Goal: Contribute content: Add original content to the website for others to see

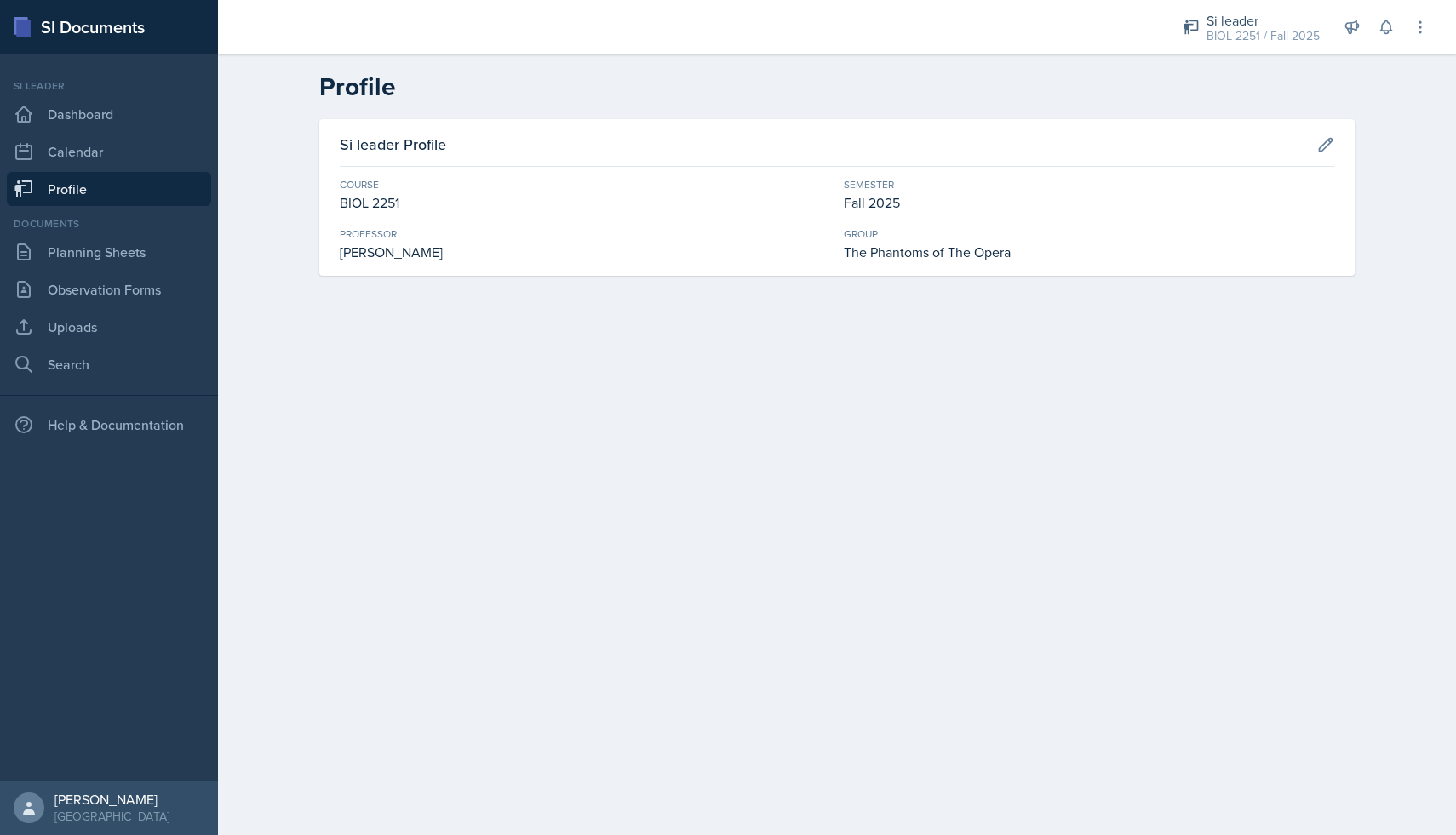
click at [70, 193] on link "Profile" at bounding box center [109, 189] width 204 height 34
click at [104, 264] on link "Planning Sheets" at bounding box center [109, 252] width 204 height 34
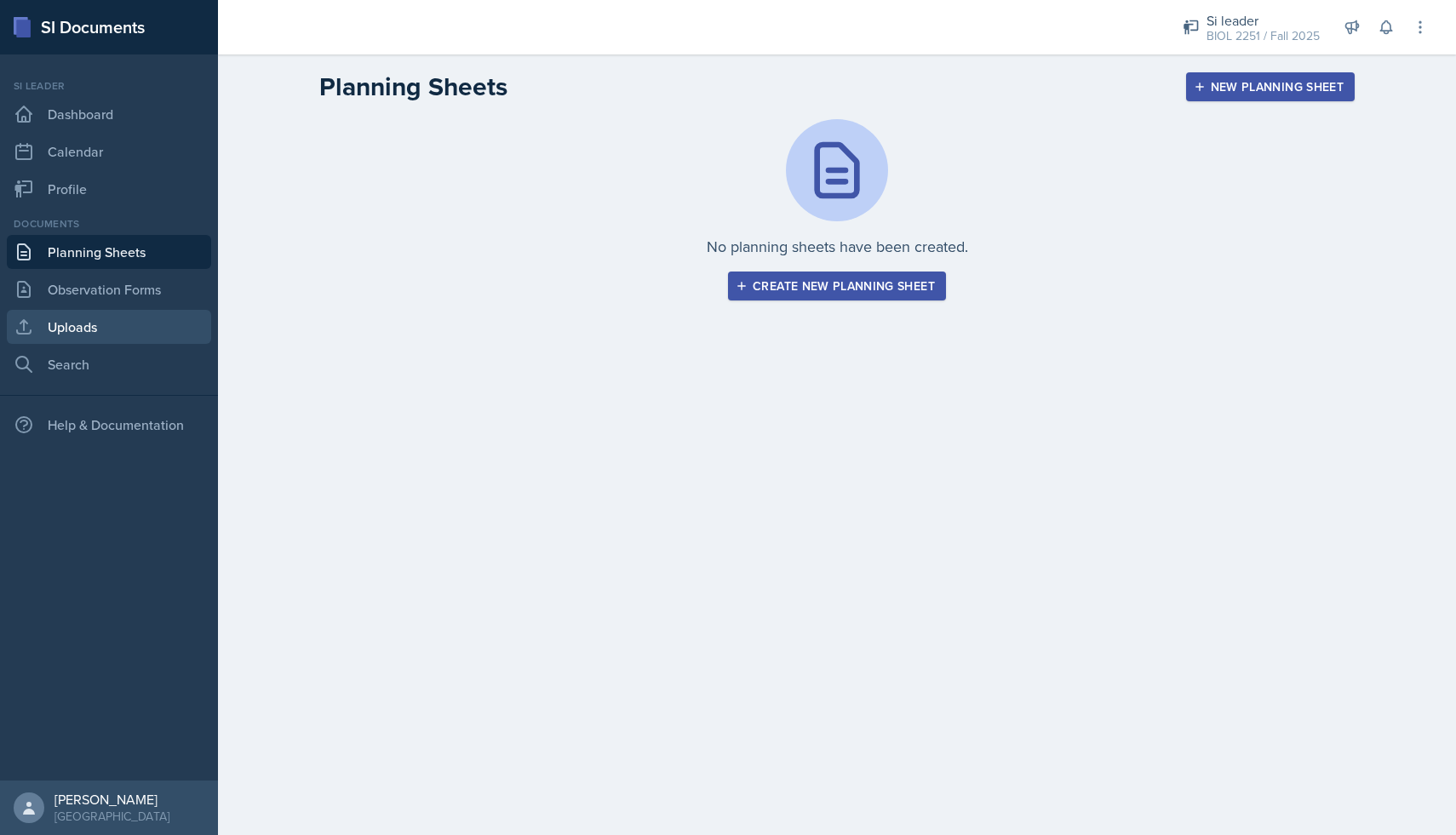
click at [148, 335] on link "Uploads" at bounding box center [109, 327] width 204 height 34
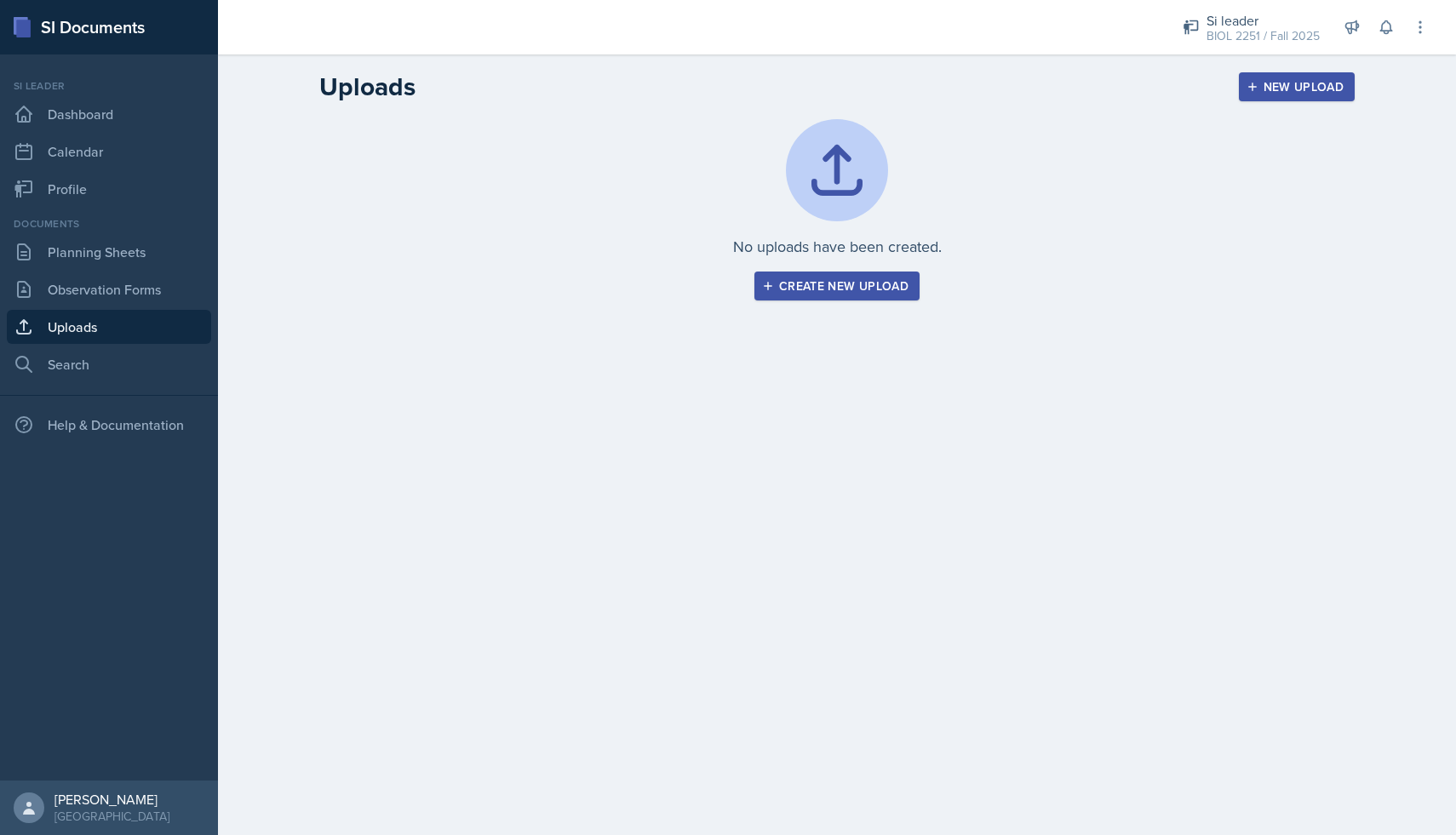
click at [795, 279] on div "Create new upload" at bounding box center [837, 285] width 143 height 13
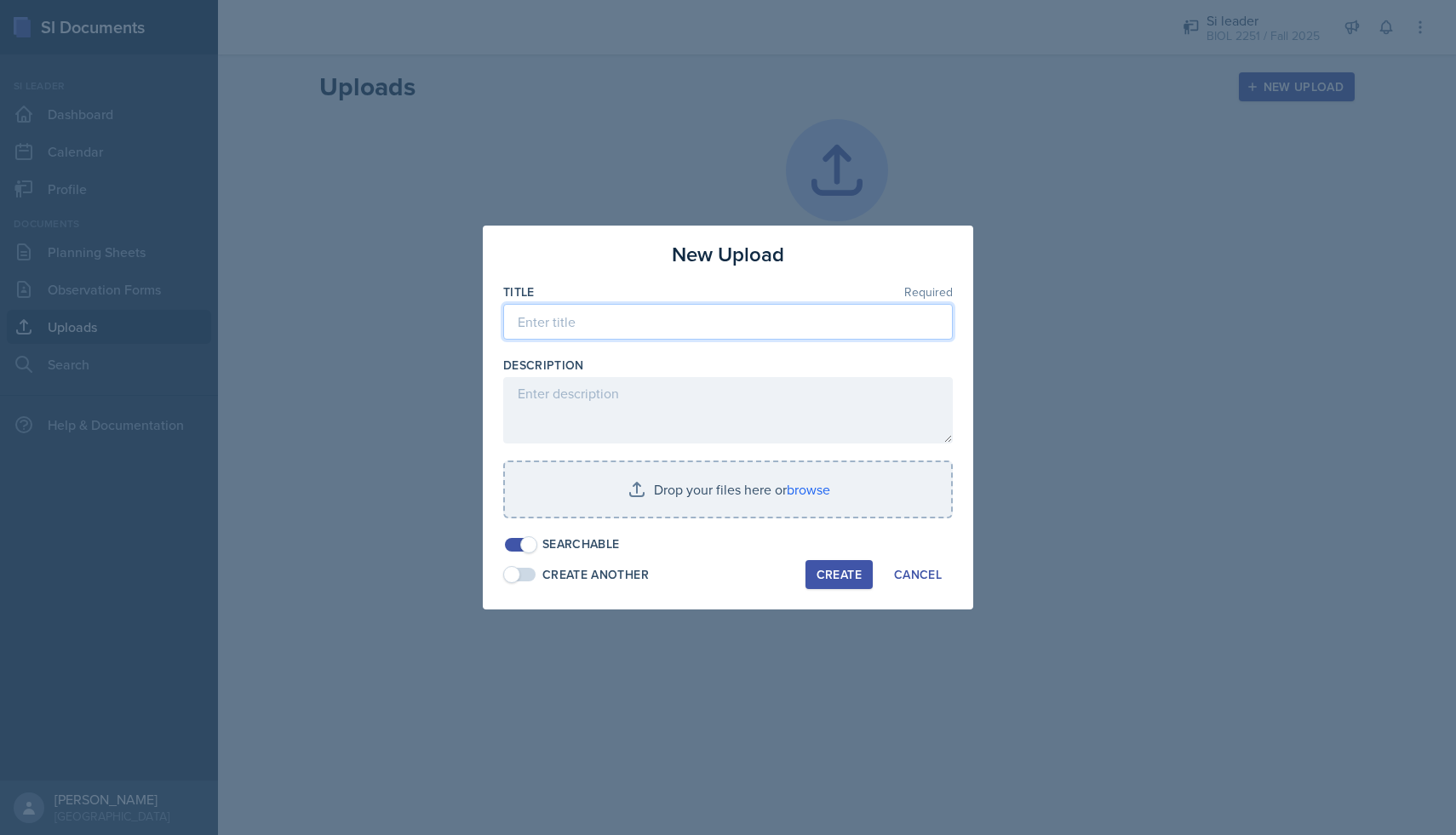
click at [690, 312] on input at bounding box center [728, 322] width 450 height 36
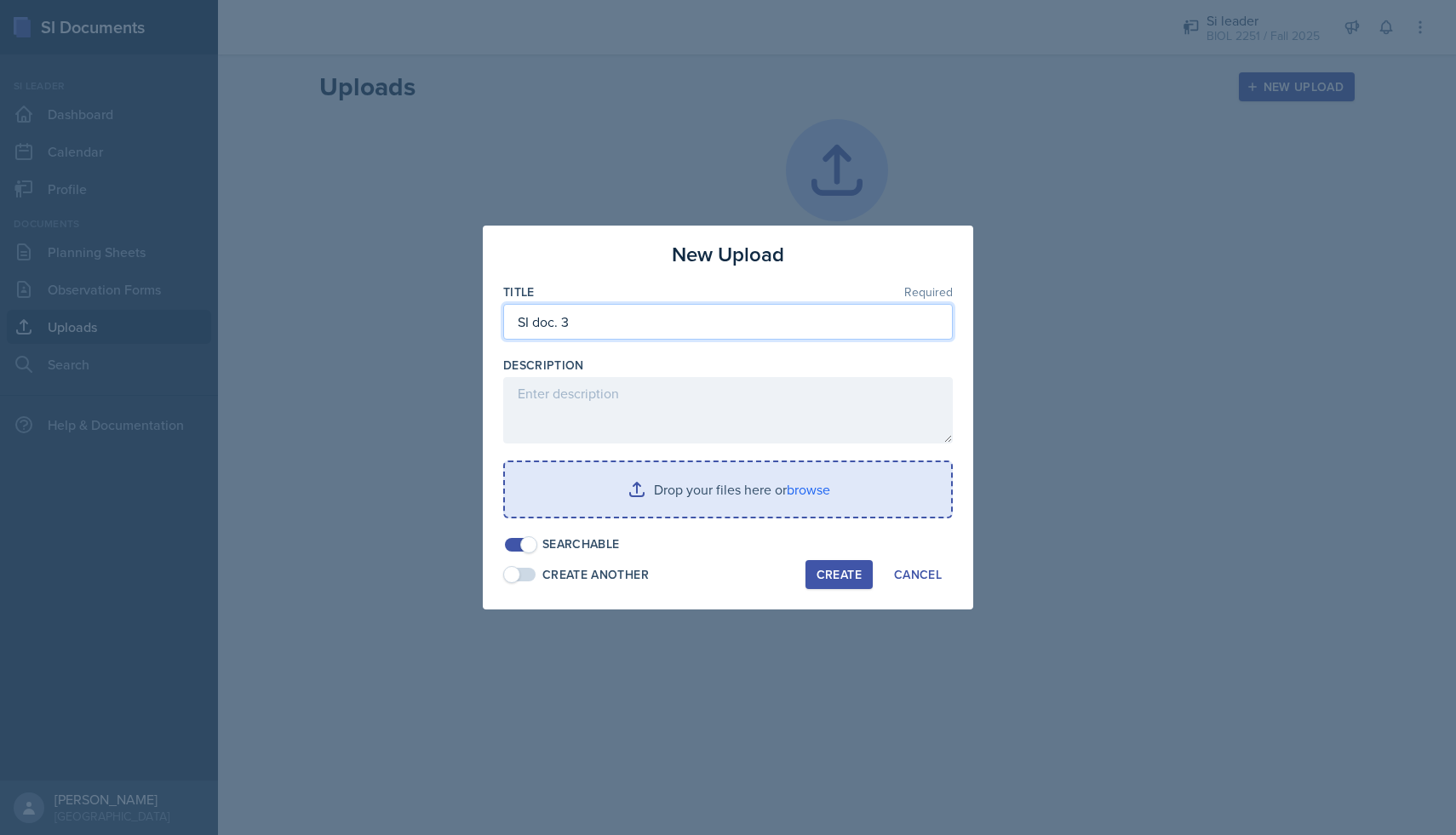
type input "SI doc. 3"
click at [732, 489] on input "file" at bounding box center [728, 489] width 446 height 55
click at [716, 481] on input "file" at bounding box center [728, 489] width 446 height 55
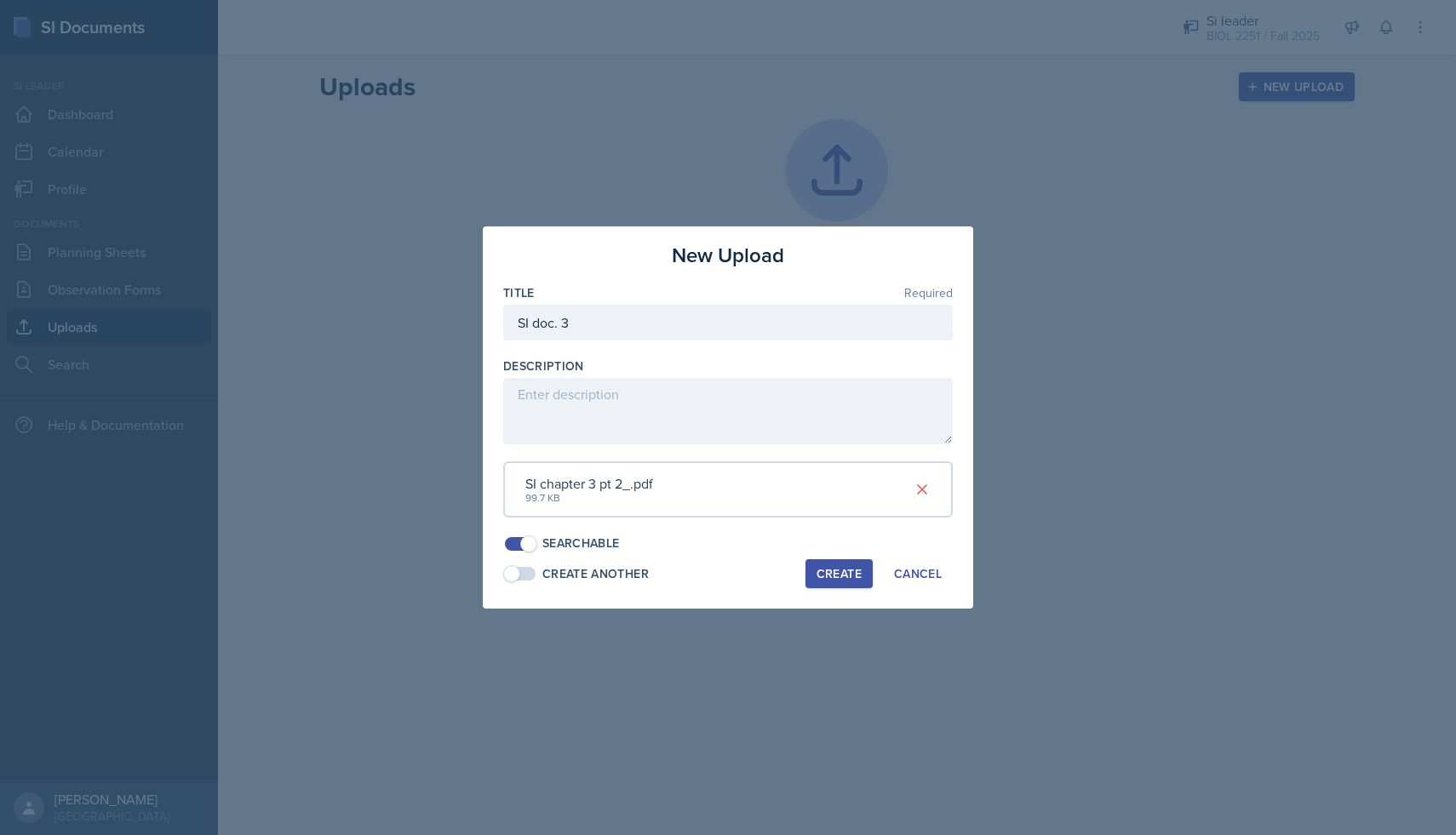
click at [837, 579] on div "Create" at bounding box center [839, 573] width 45 height 13
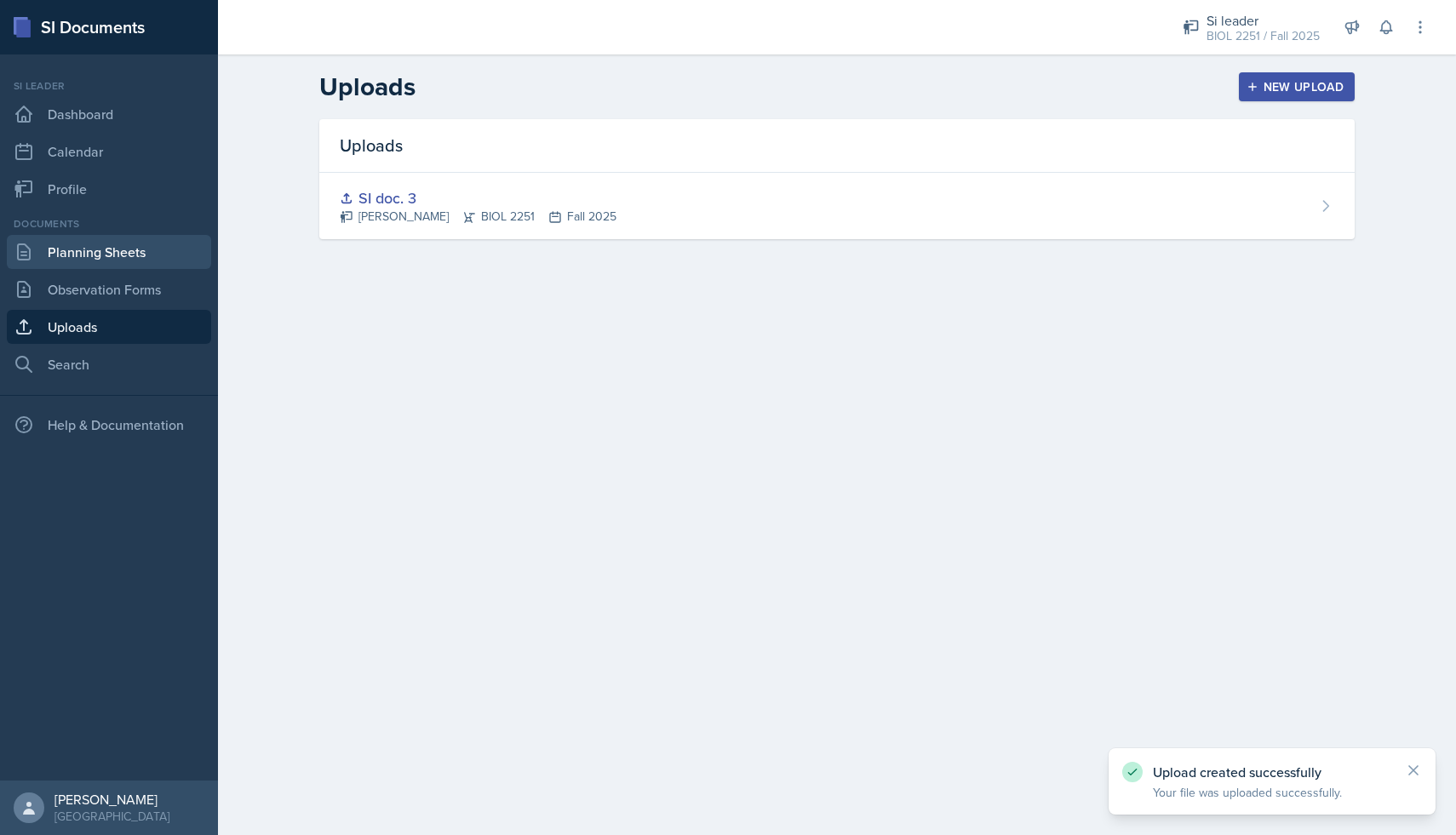
click at [81, 247] on link "Planning Sheets" at bounding box center [109, 252] width 204 height 34
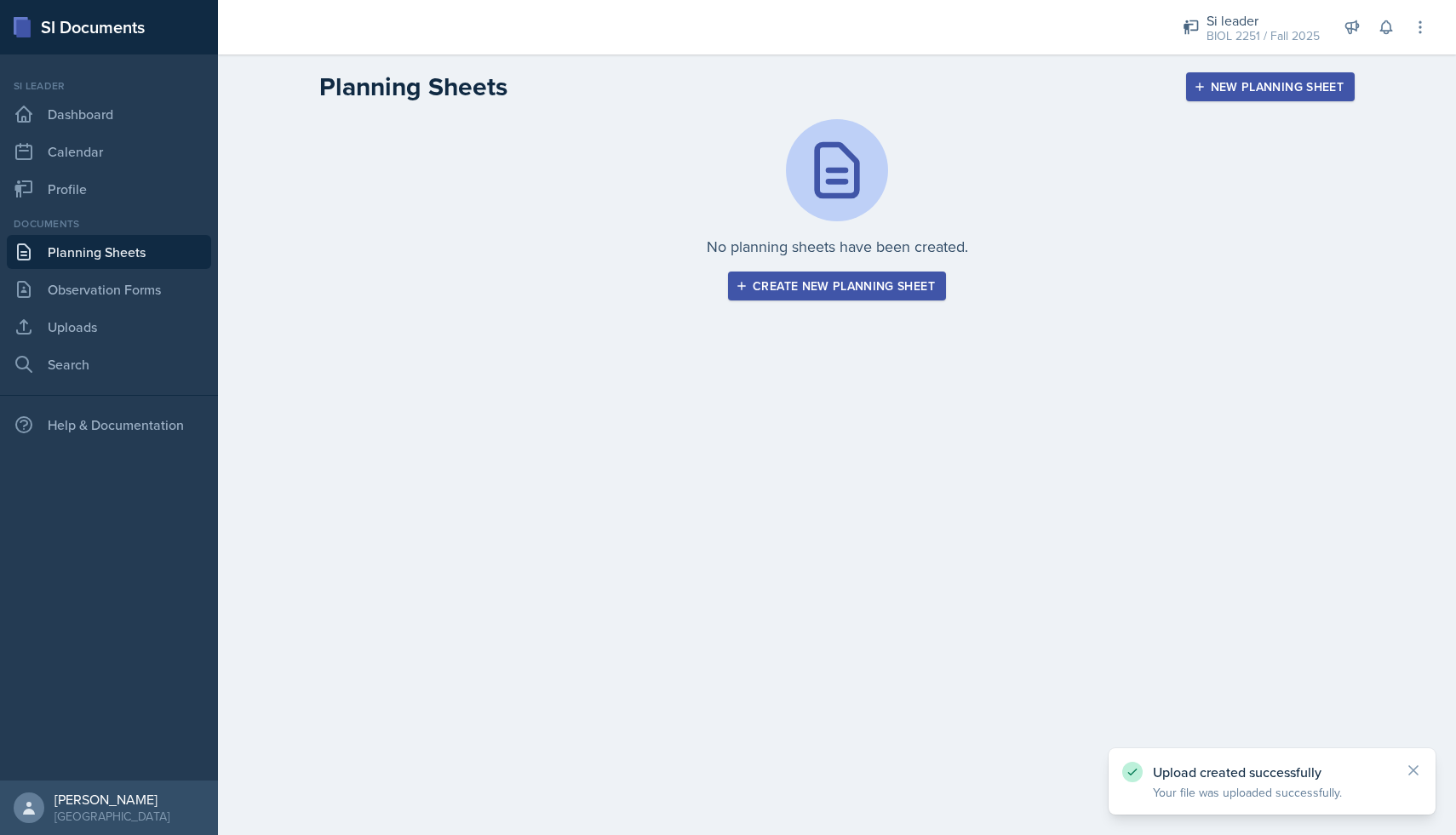
click at [818, 285] on div "Create new planning sheet" at bounding box center [837, 285] width 196 height 13
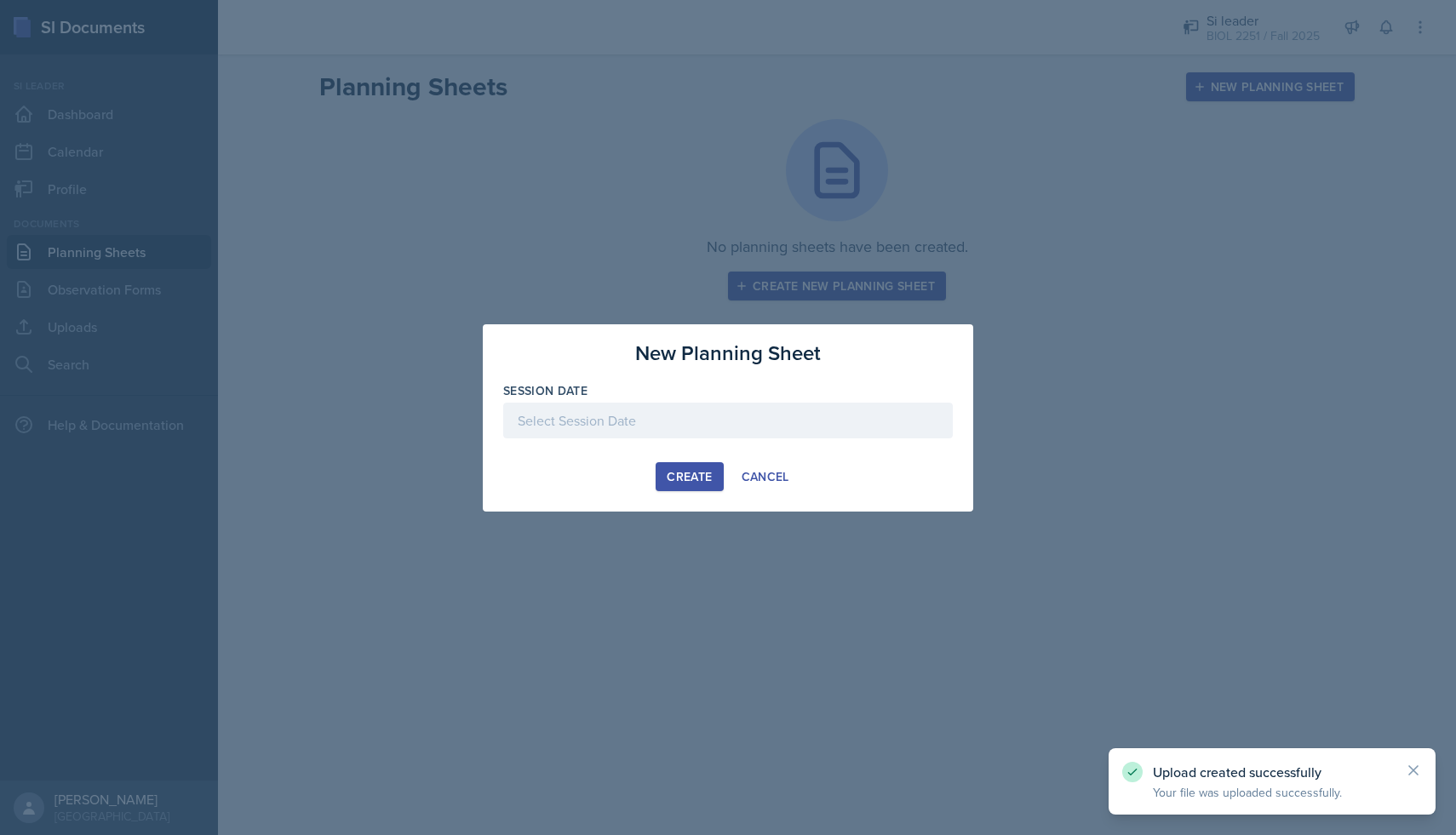
click at [613, 408] on div at bounding box center [728, 421] width 450 height 36
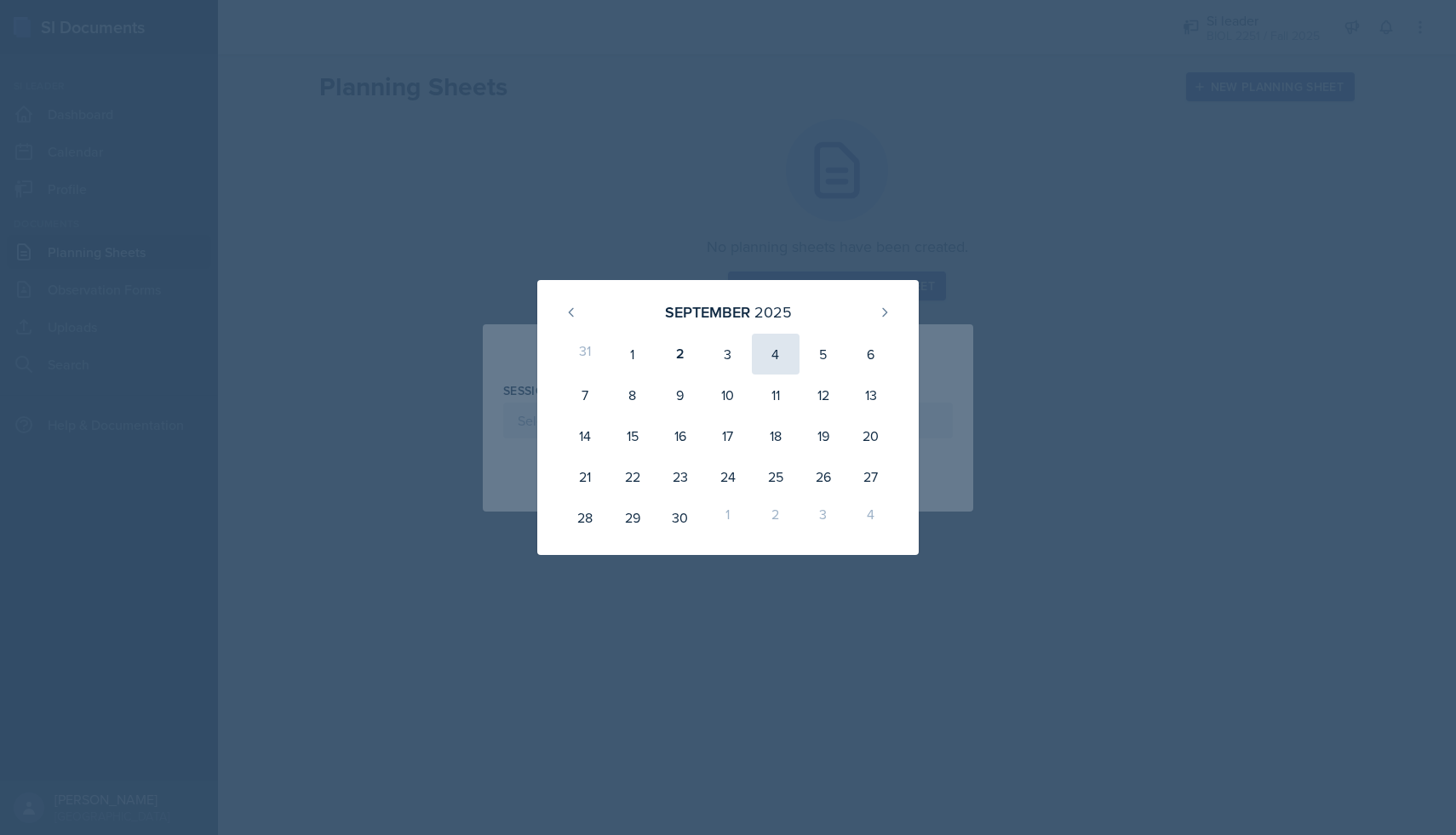
click at [769, 355] on div "4" at bounding box center [775, 354] width 48 height 40
type input "[DATE]"
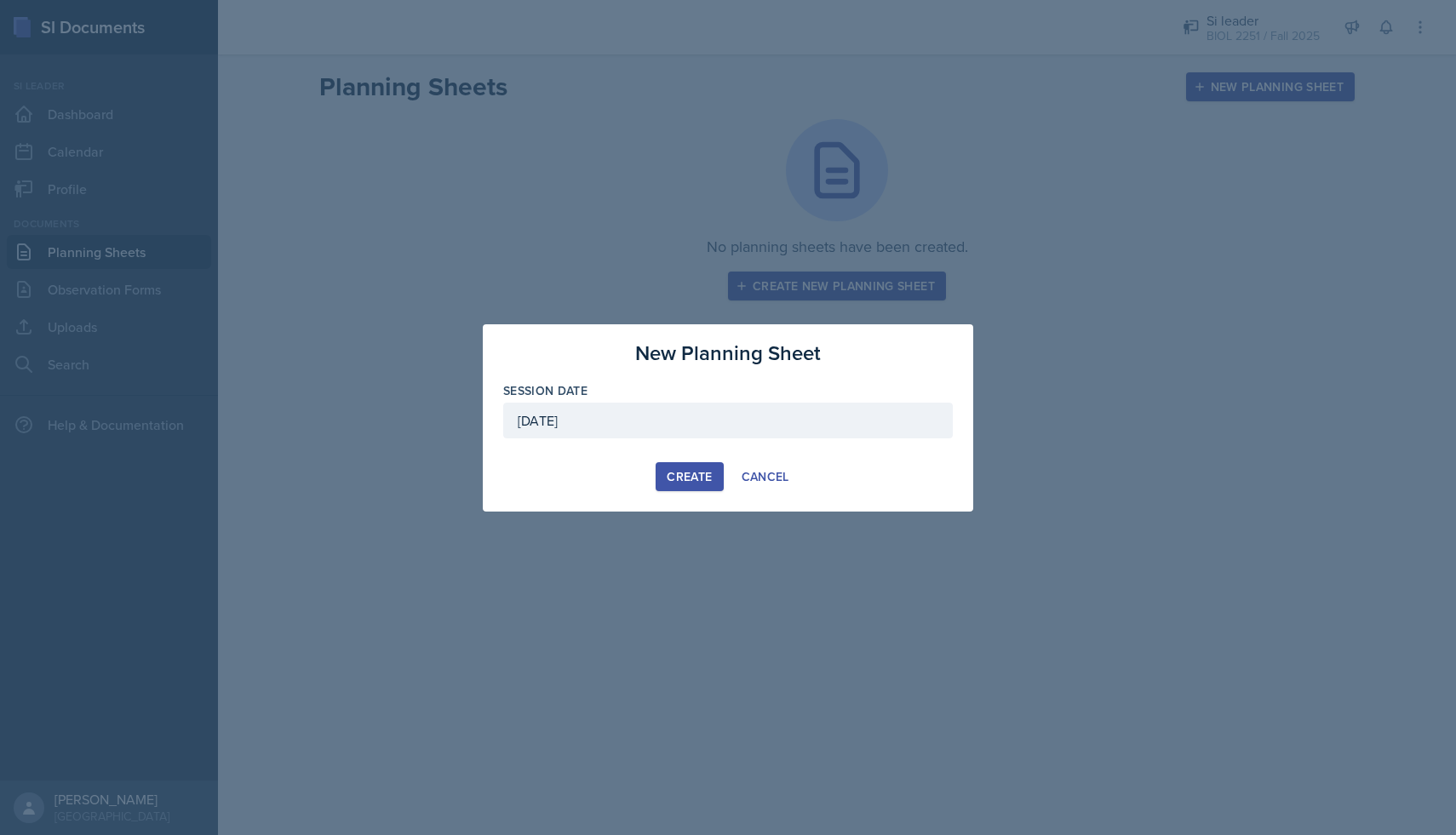
click at [715, 468] on button "Create" at bounding box center [689, 477] width 67 height 29
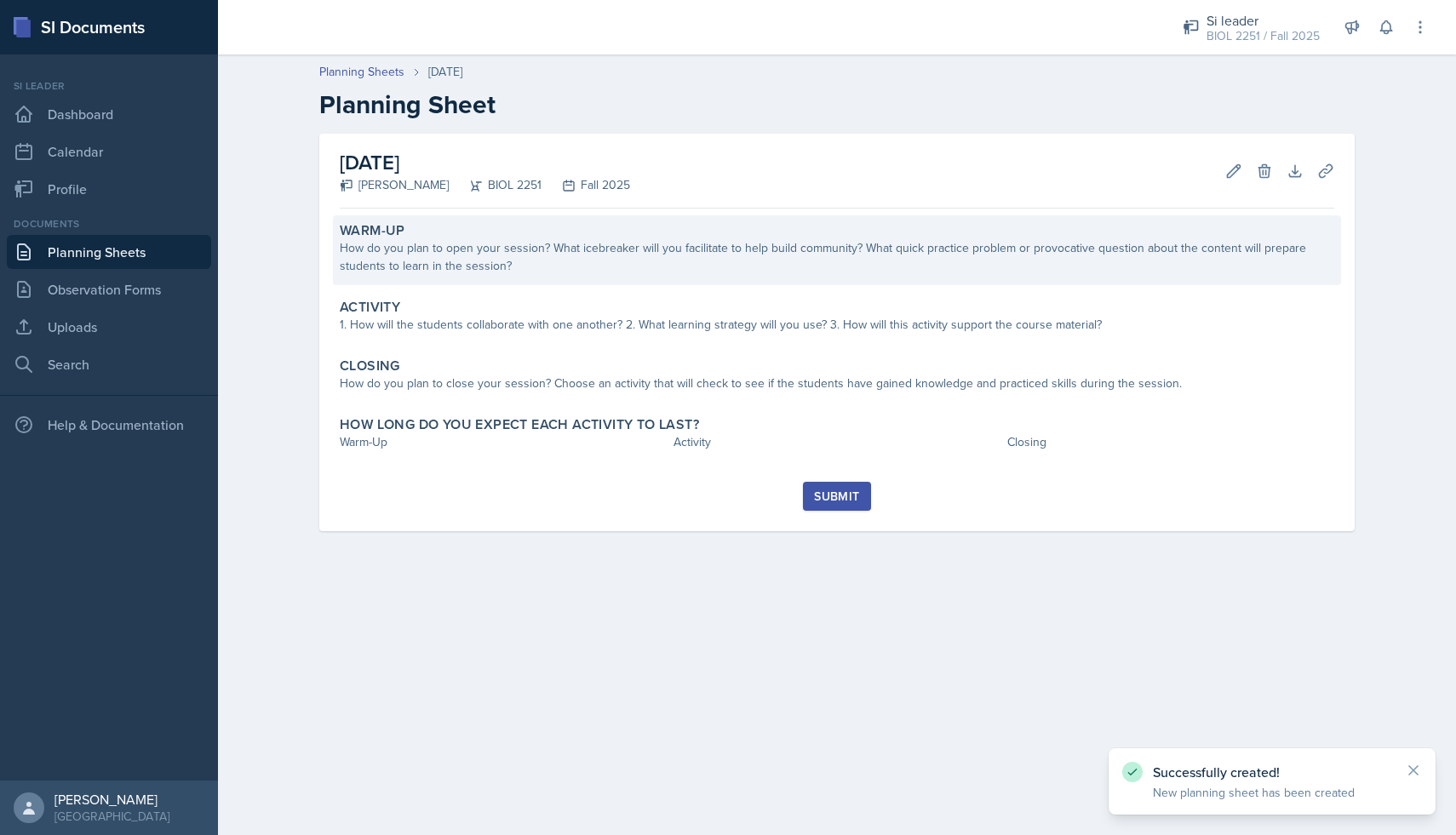
click at [579, 231] on div "Warm-Up" at bounding box center [836, 230] width 994 height 17
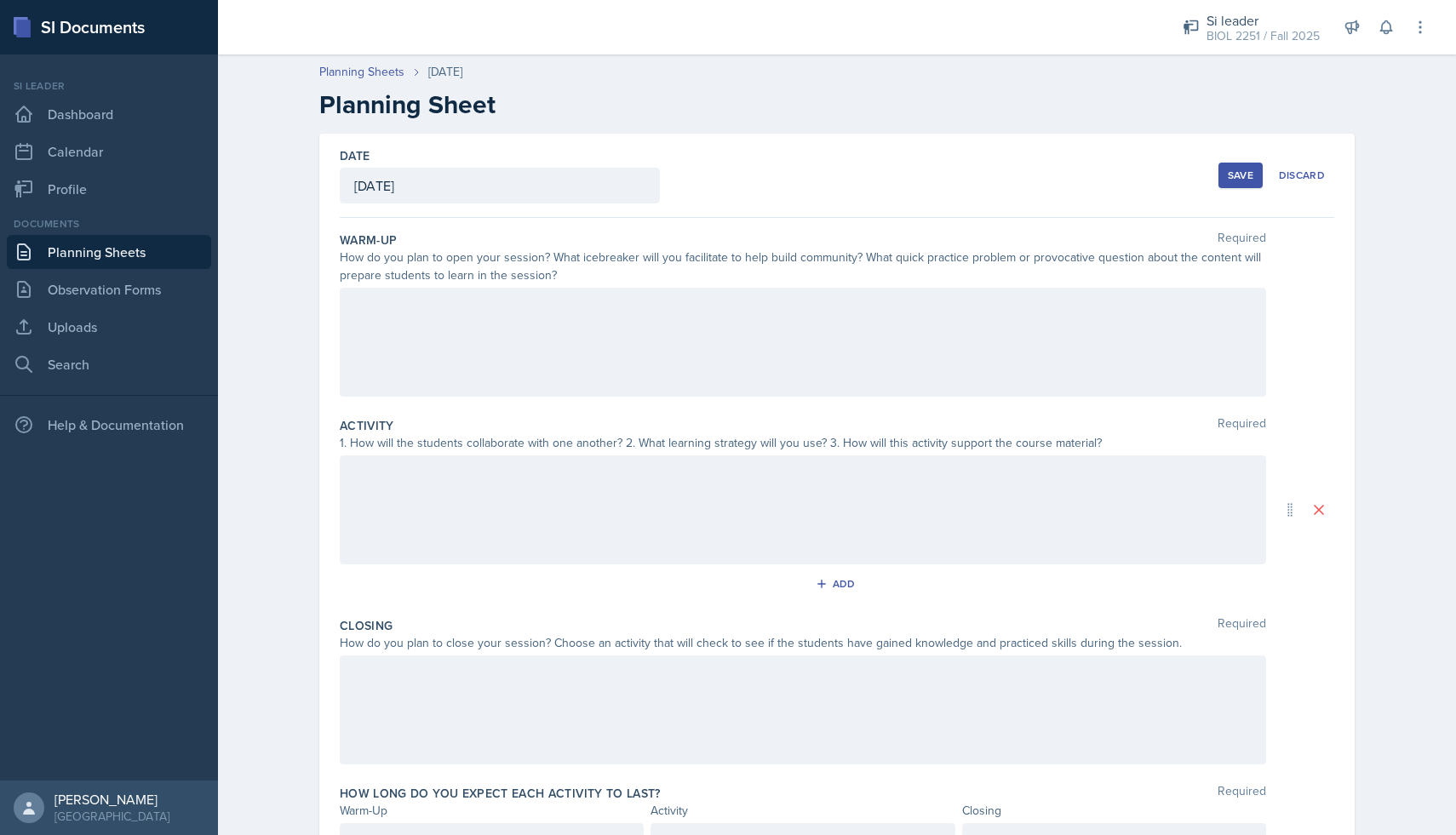
click at [539, 329] on div at bounding box center [802, 342] width 926 height 109
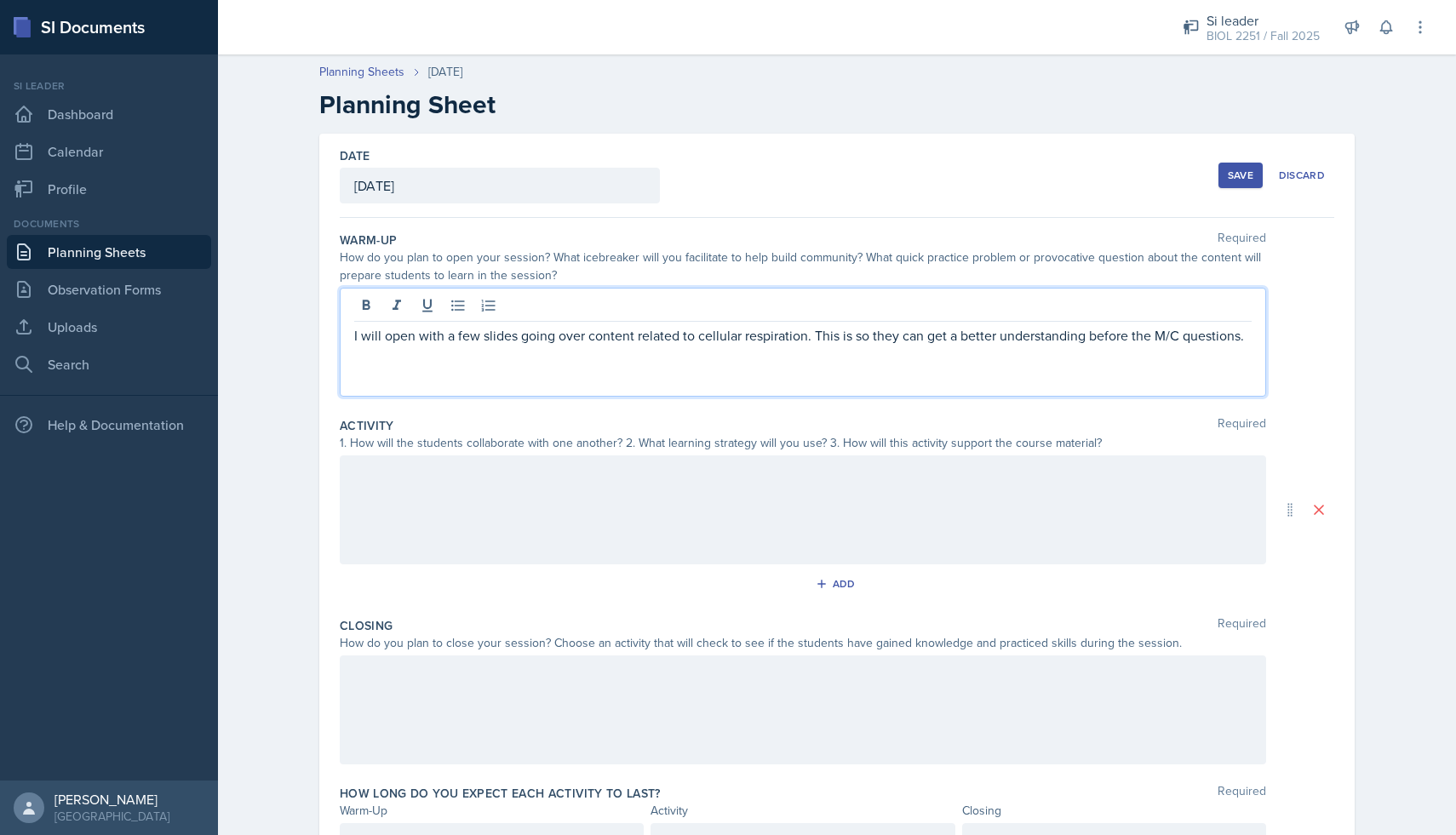
click at [392, 488] on div at bounding box center [802, 509] width 926 height 109
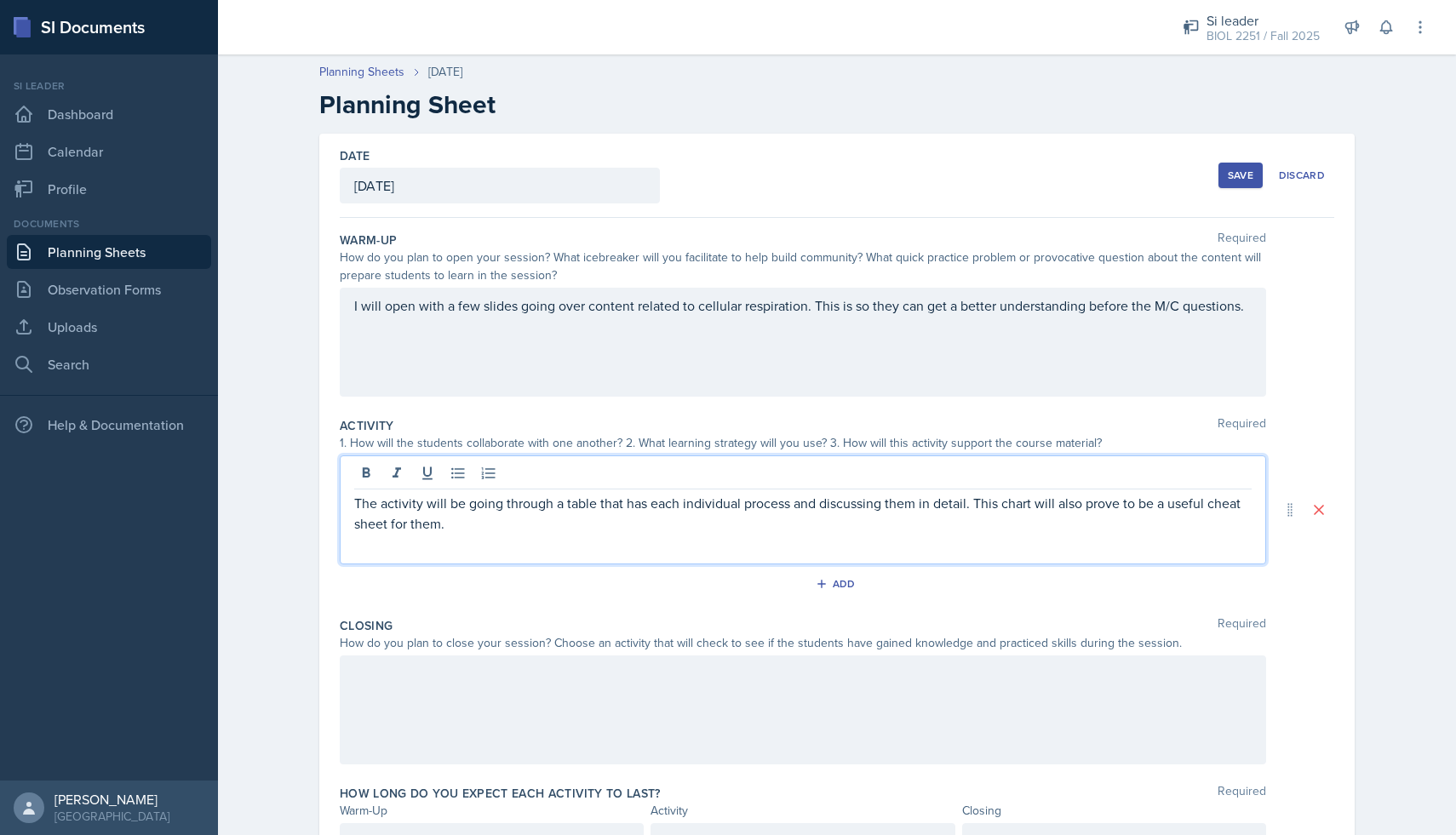
click at [387, 693] on div at bounding box center [802, 710] width 926 height 109
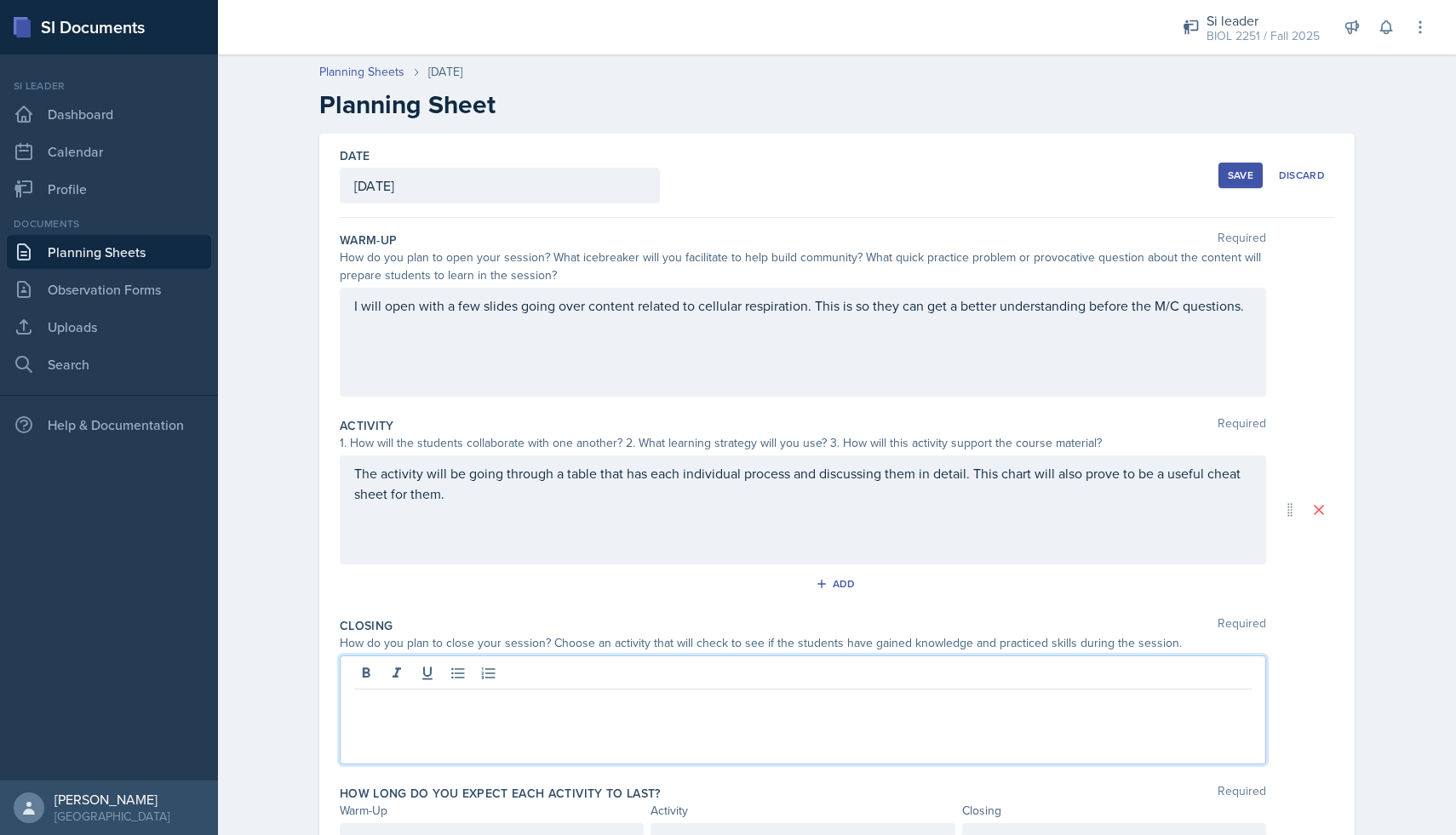
scroll to position [92, 0]
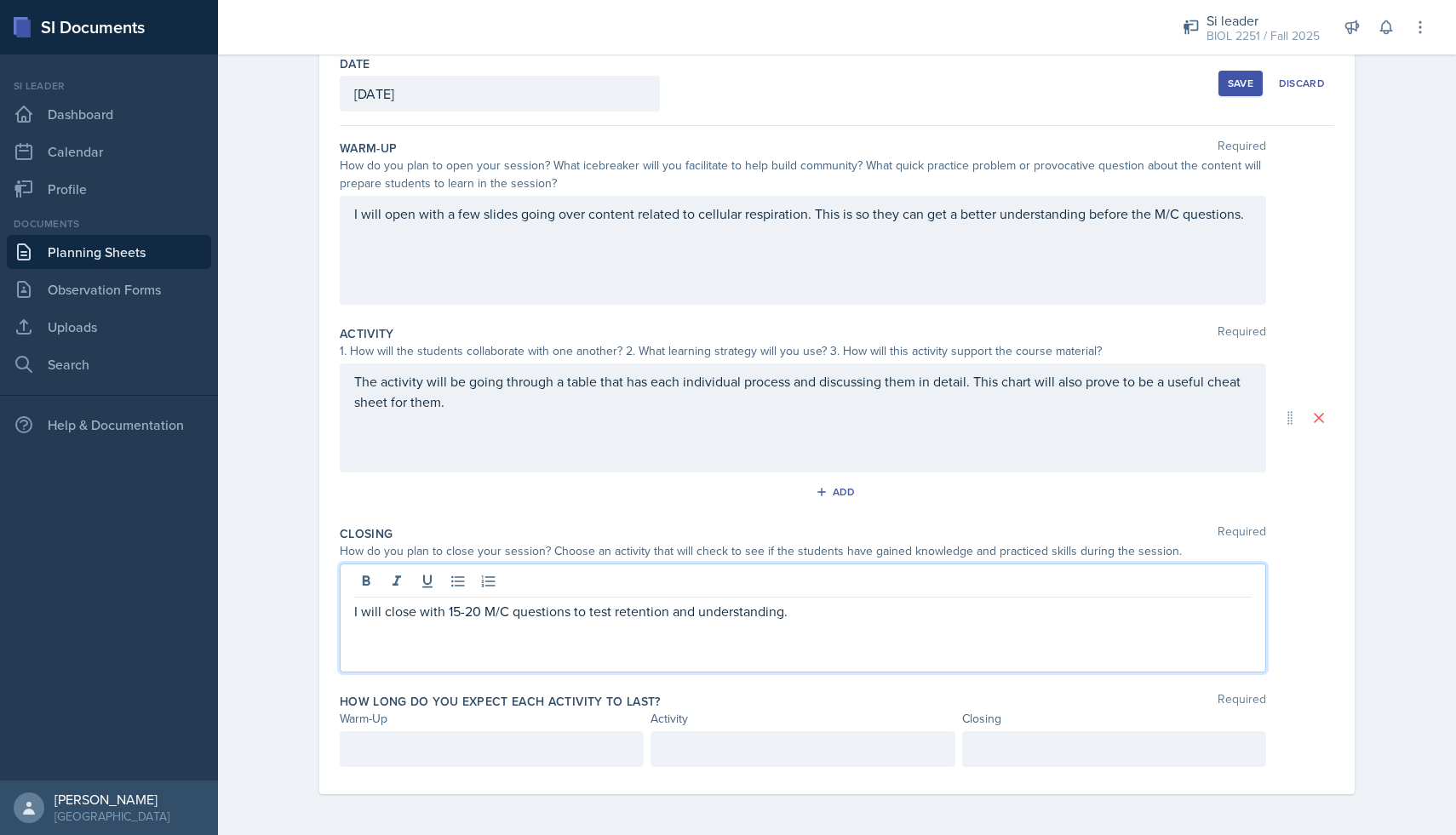
click at [378, 734] on div at bounding box center [491, 750] width 304 height 36
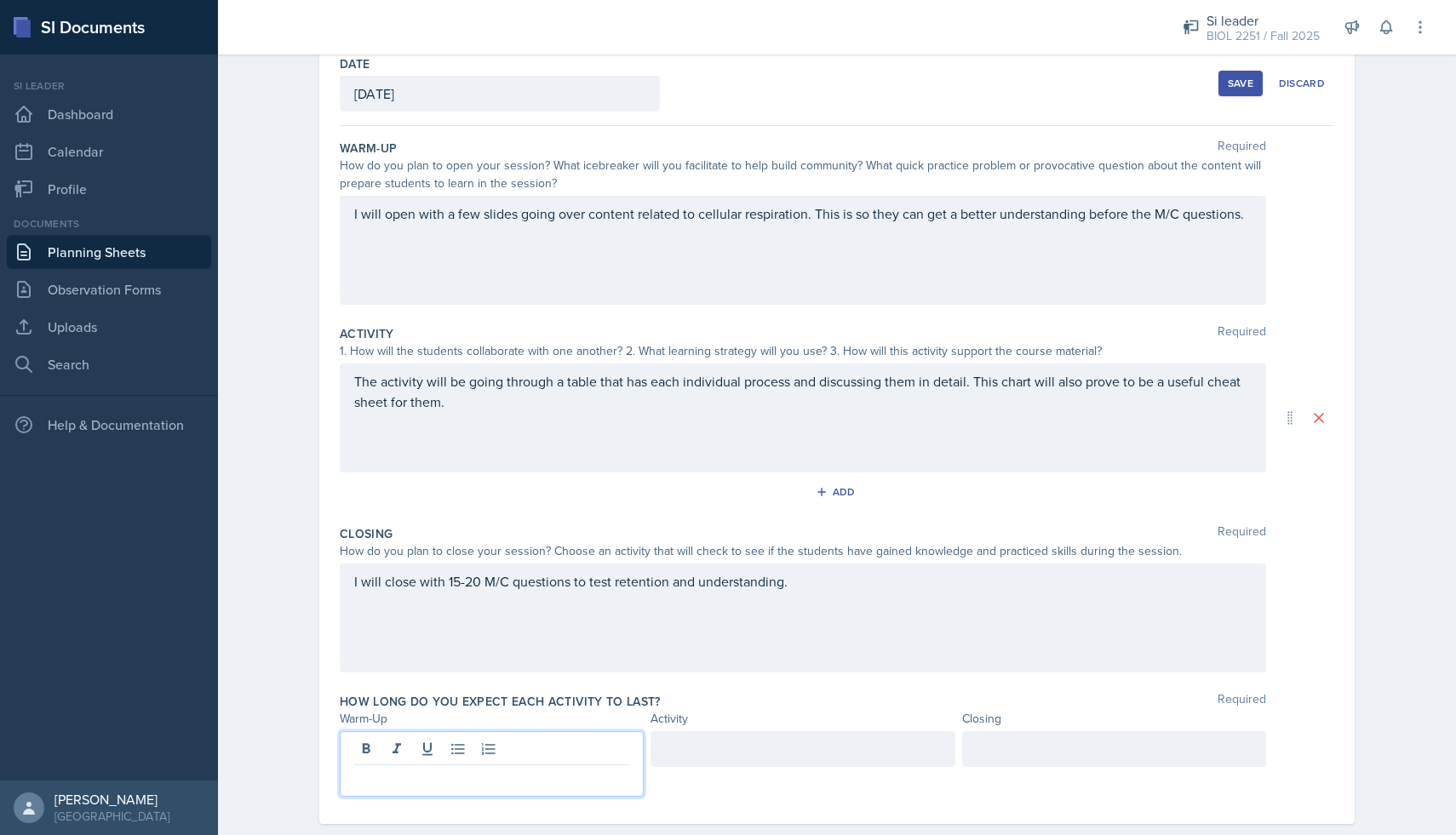
scroll to position [121, 0]
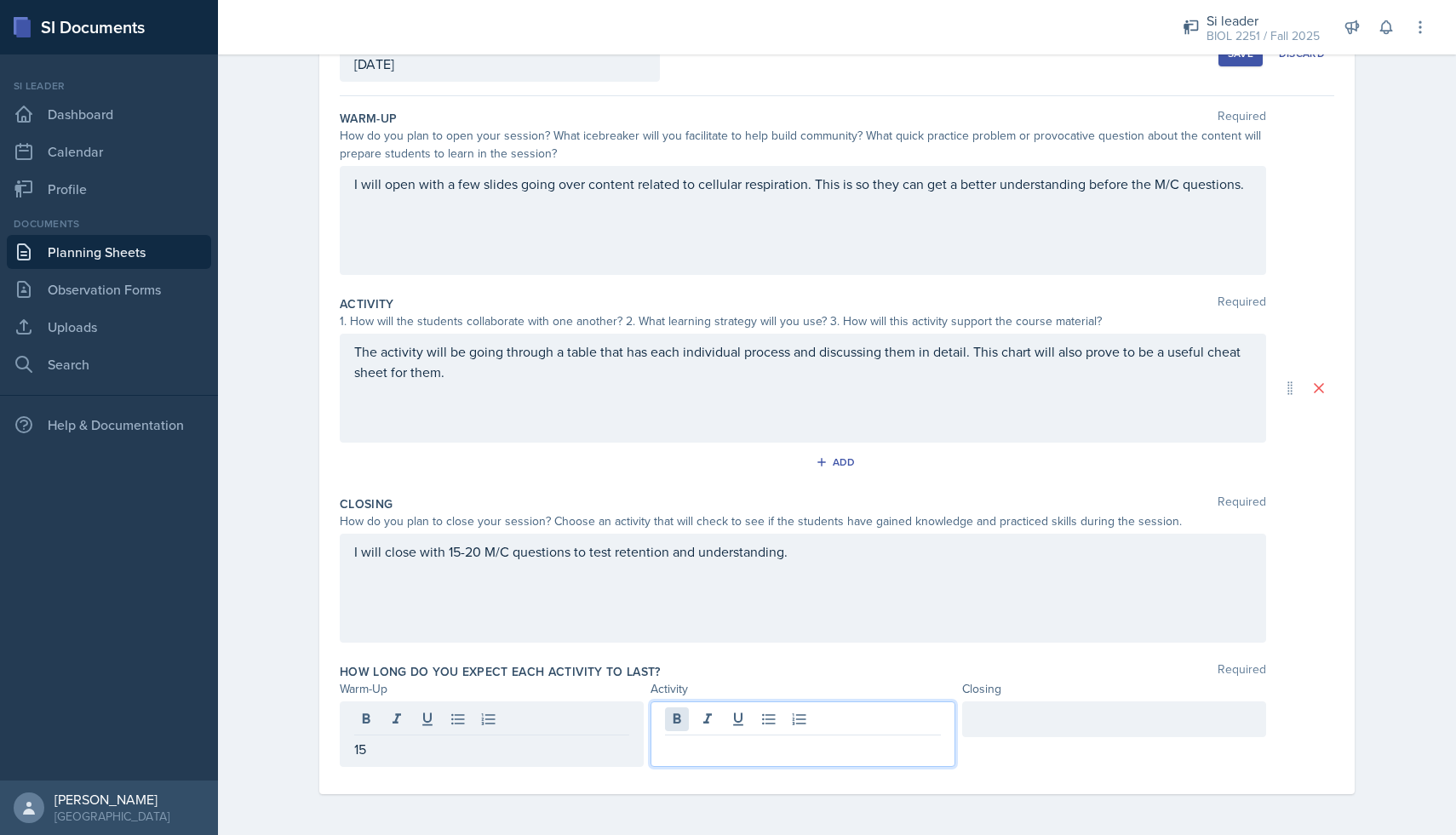
click at [684, 724] on div at bounding box center [803, 734] width 304 height 66
click at [981, 729] on div at bounding box center [1114, 720] width 304 height 36
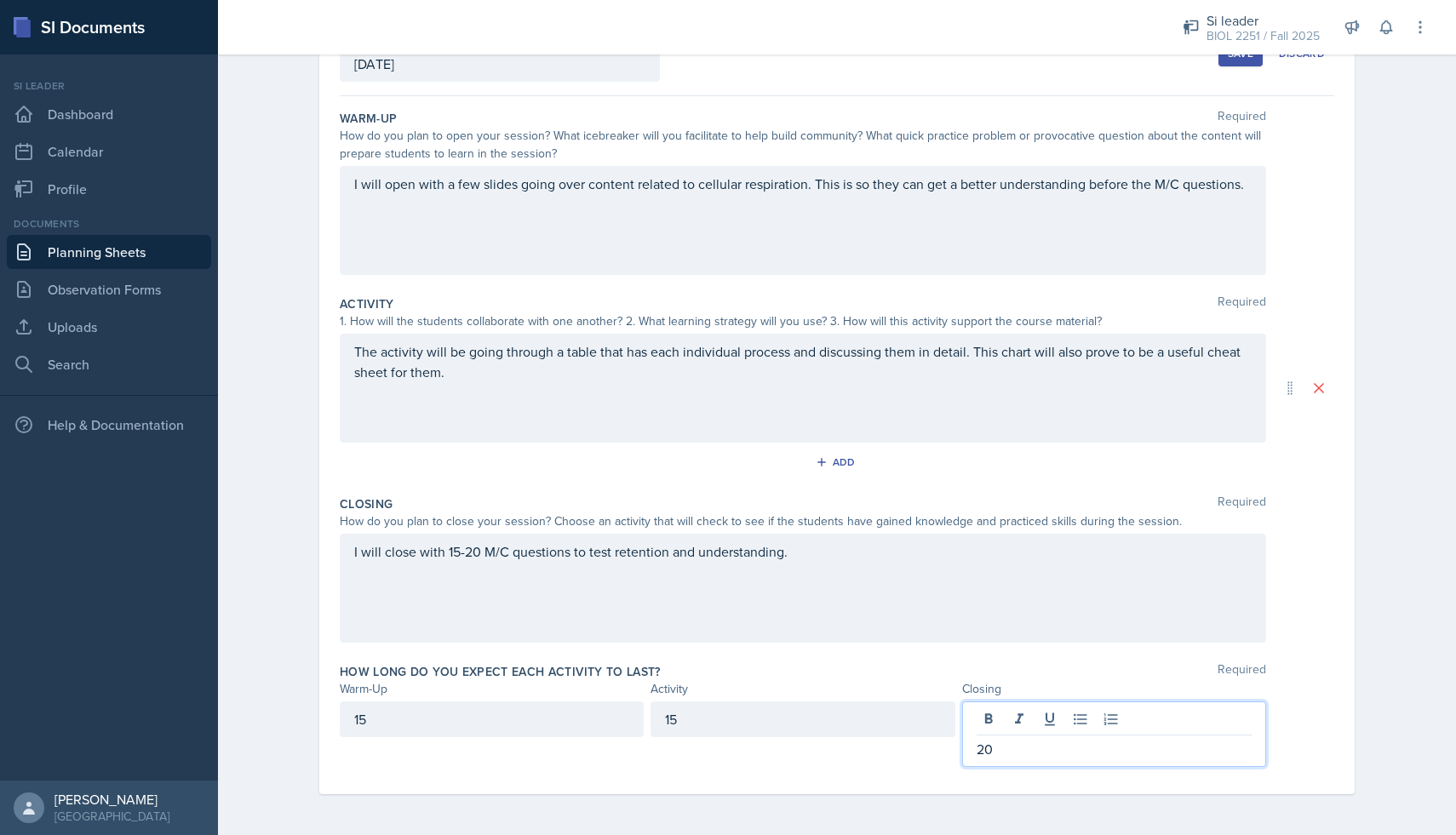
scroll to position [0, 0]
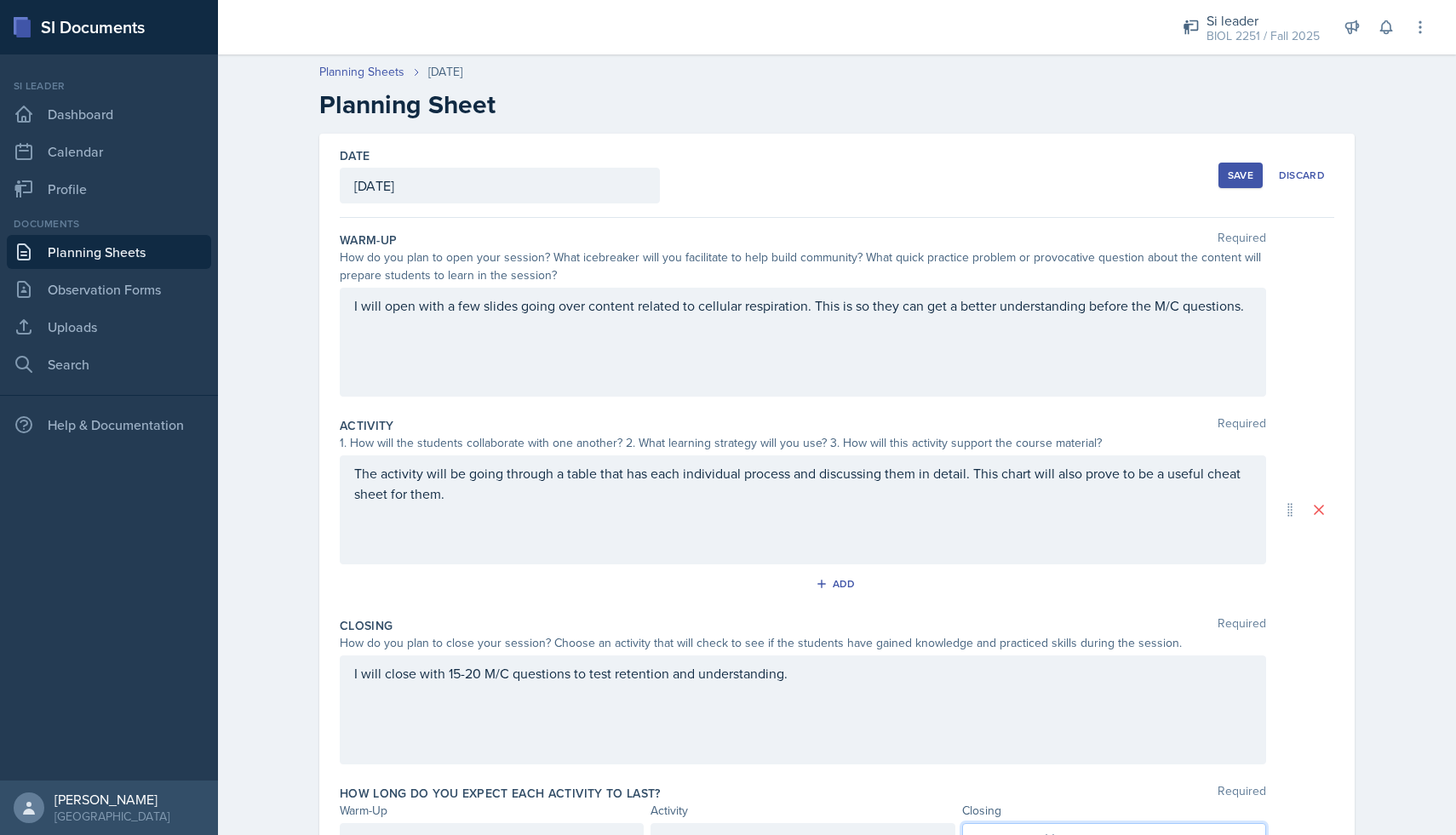
click at [1238, 184] on button "Save" at bounding box center [1240, 175] width 44 height 25
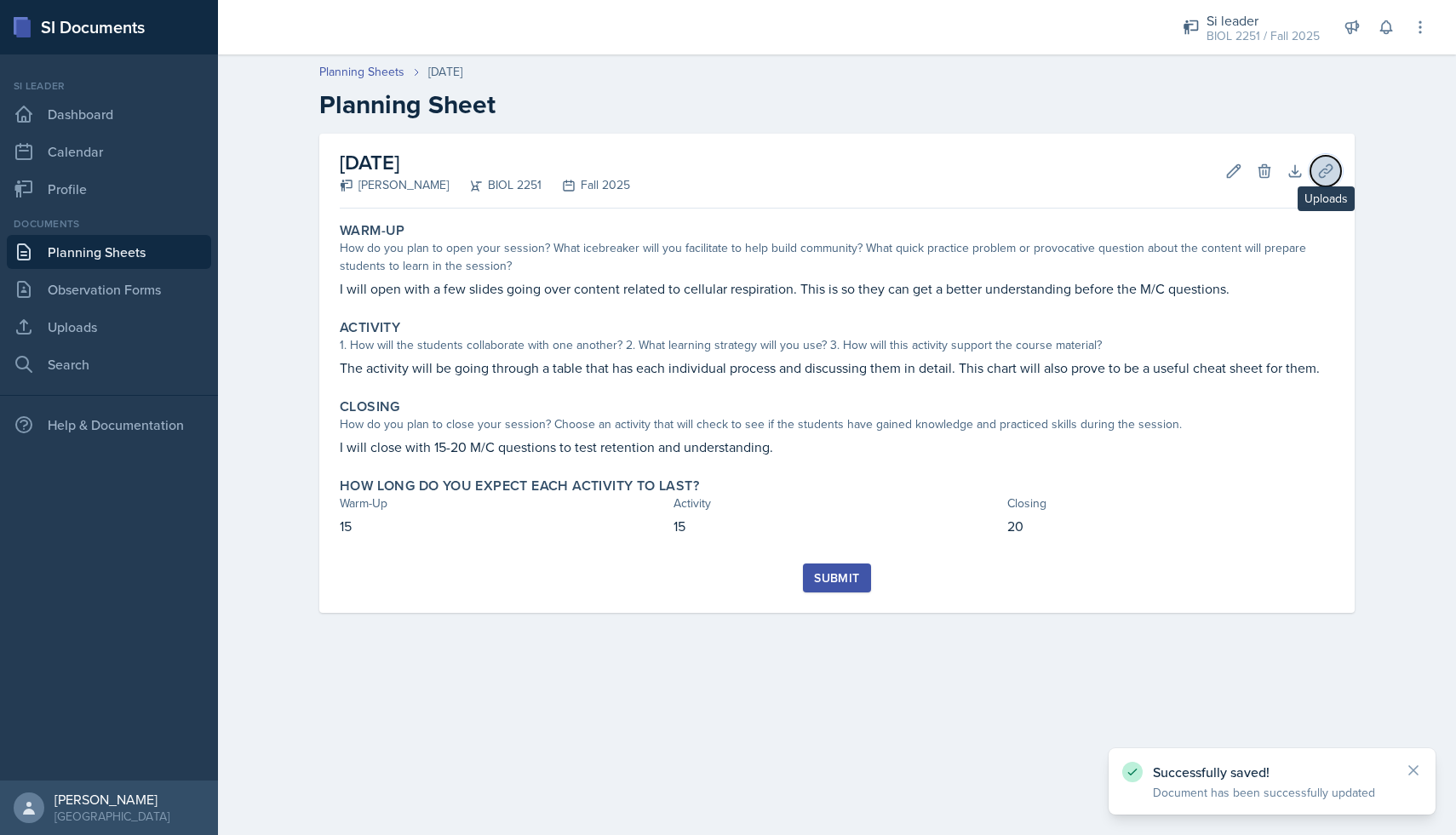
click at [1316, 176] on button "Uploads" at bounding box center [1326, 171] width 31 height 31
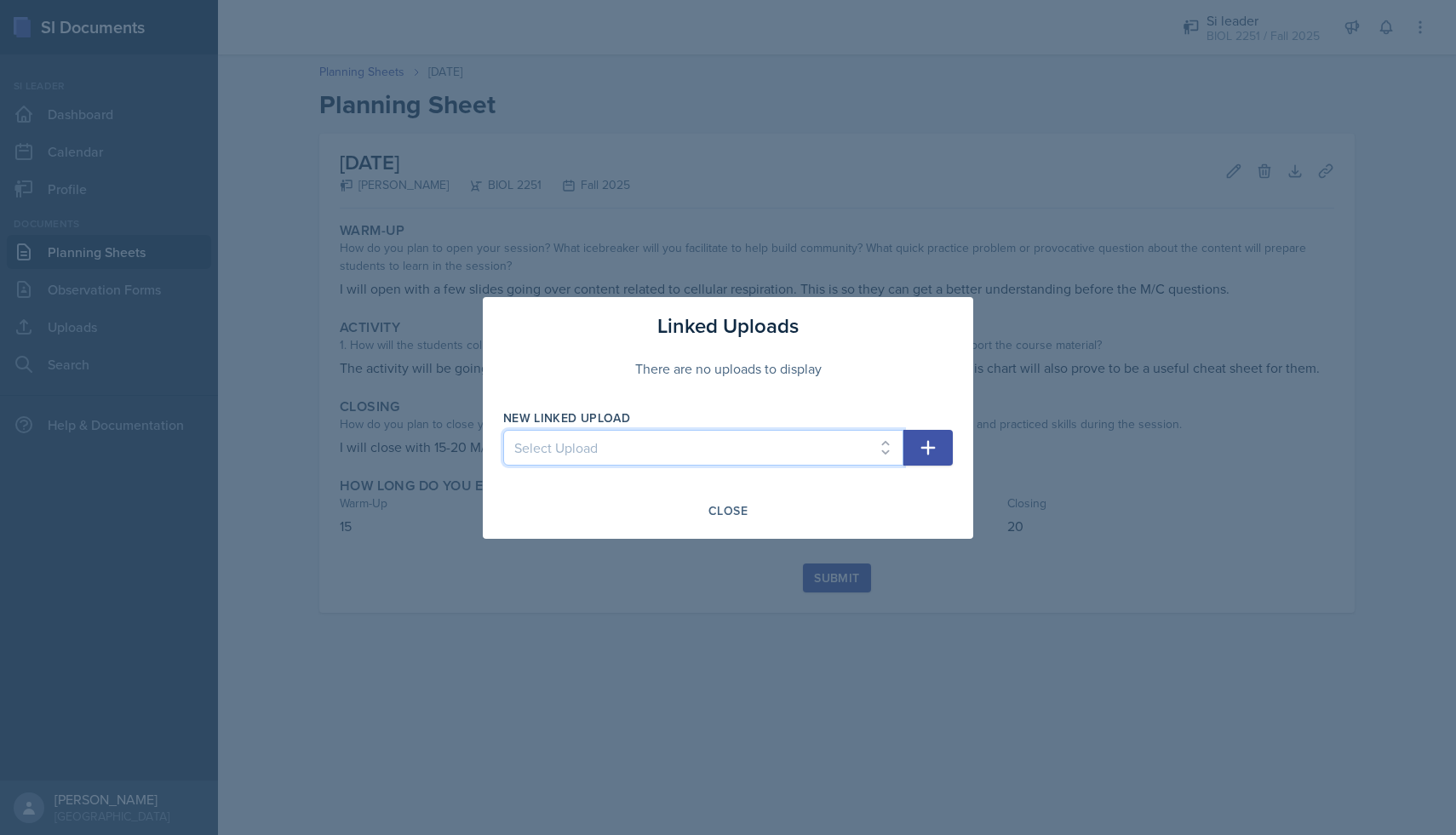
click at [719, 455] on select "Select Upload SI doc 1 SI doc. 3" at bounding box center [703, 448] width 400 height 36
select select "5f5a4954-1cef-41e8-b25e-afc3ae907aaf"
click at [927, 440] on icon "button" at bounding box center [929, 447] width 14 height 14
select select
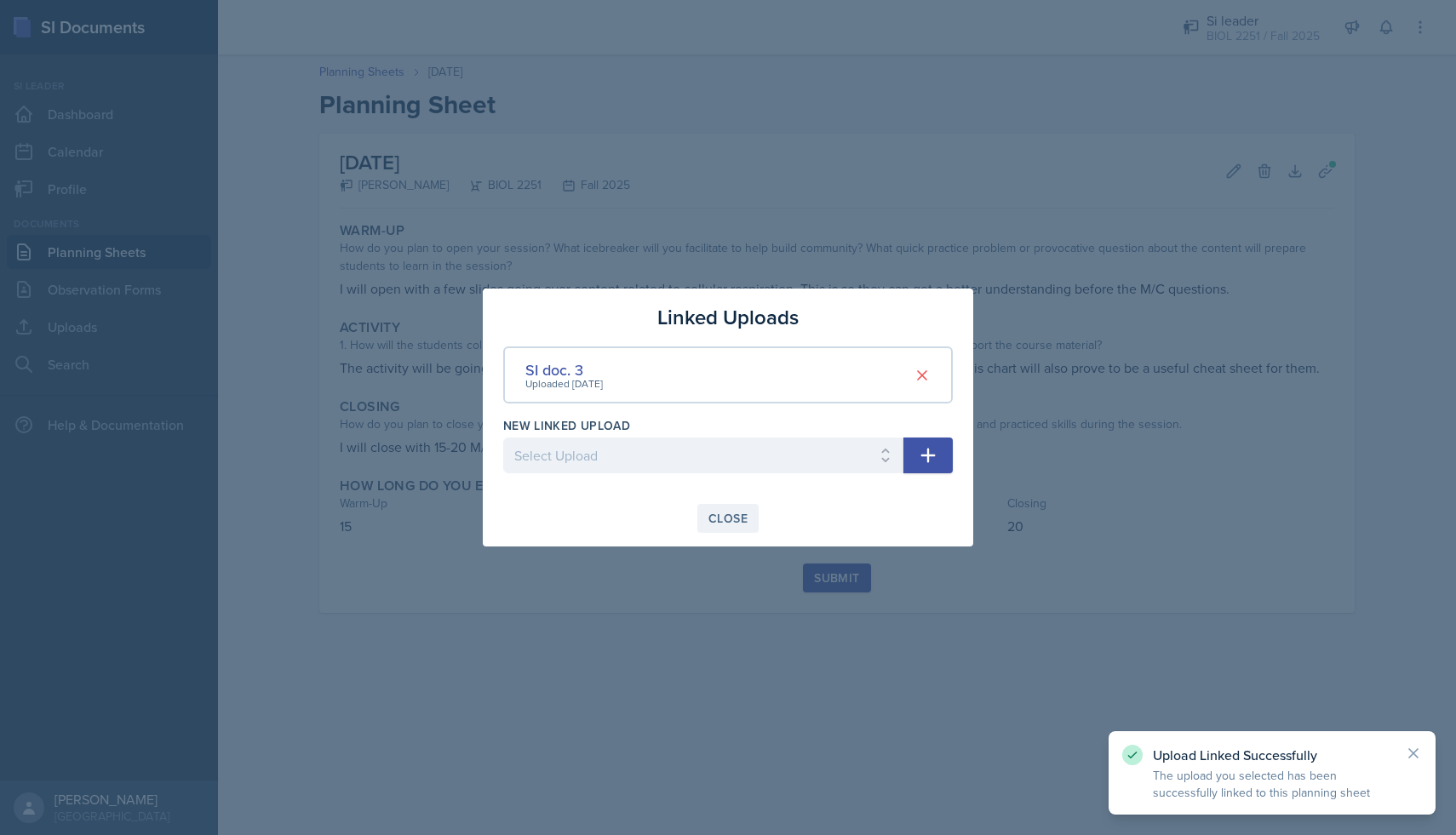
click at [736, 516] on div "Close" at bounding box center [728, 518] width 40 height 13
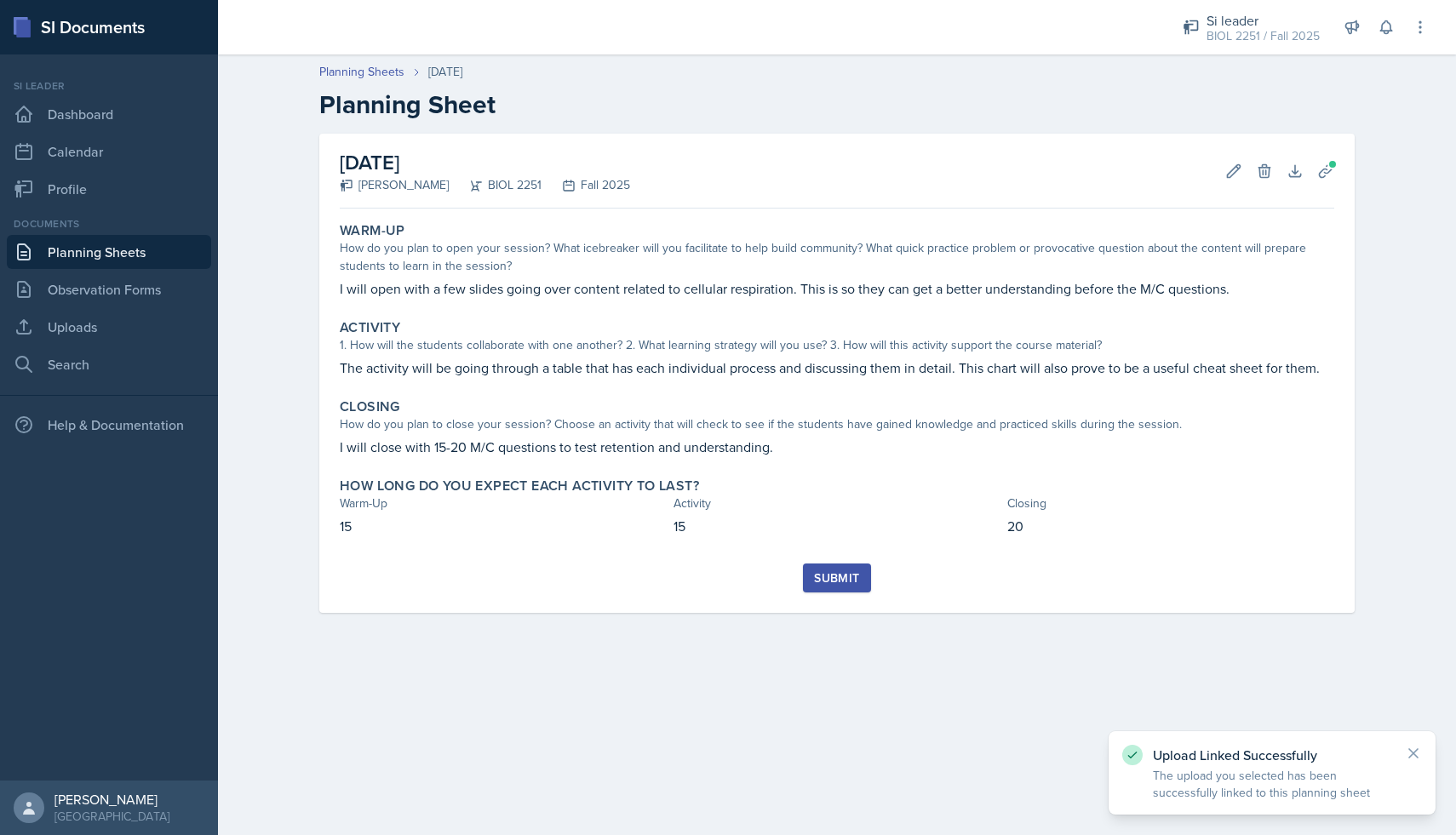
click at [830, 573] on div "Submit" at bounding box center [836, 578] width 45 height 13
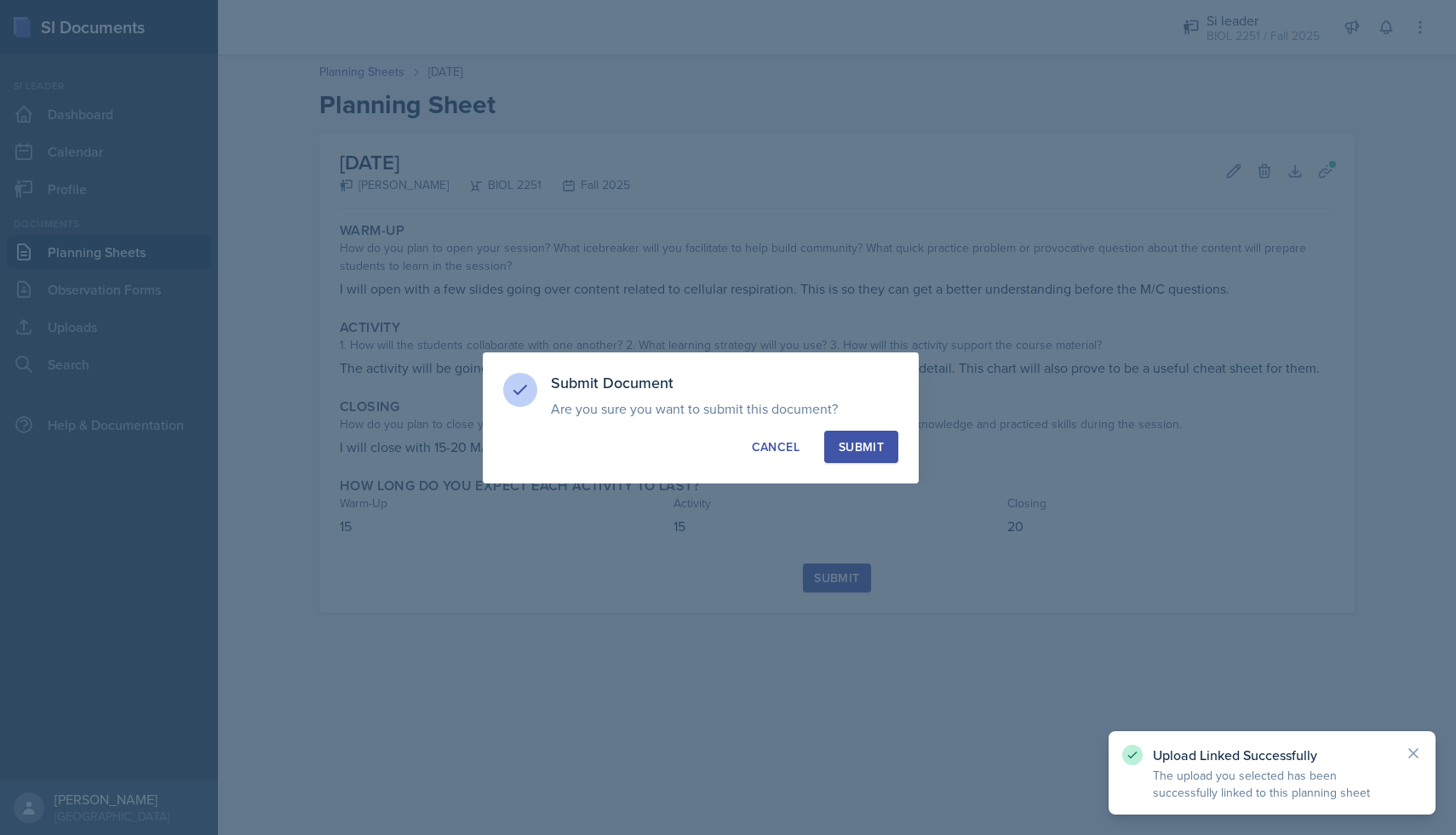
click at [855, 444] on div "Submit" at bounding box center [861, 446] width 45 height 17
